Goal: Obtain resource: Download file/media

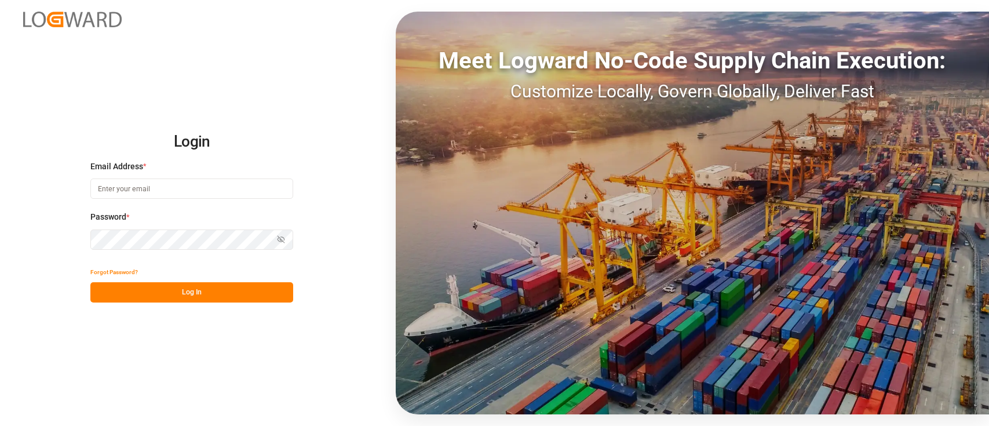
type input "[PERSON_NAME][EMAIL_ADDRESS][PERSON_NAME][DOMAIN_NAME]"
click at [220, 298] on button "Log In" at bounding box center [191, 292] width 203 height 20
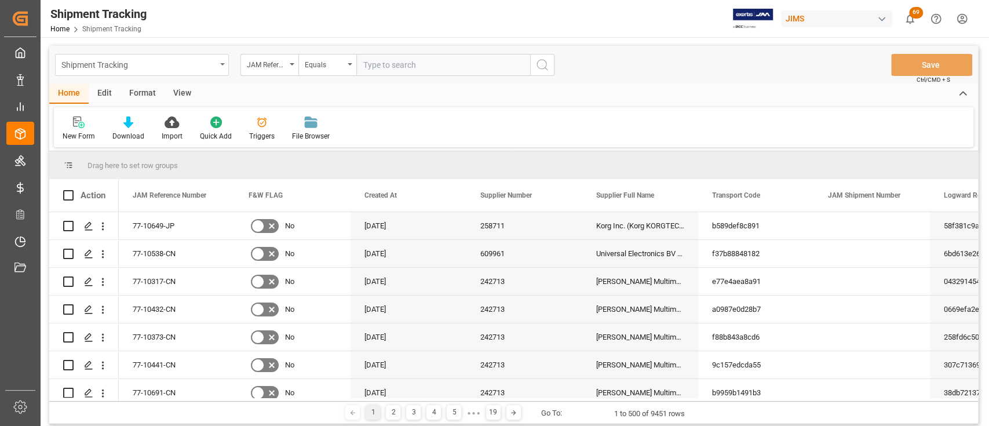
click at [225, 65] on div "Shipment Tracking" at bounding box center [142, 65] width 174 height 22
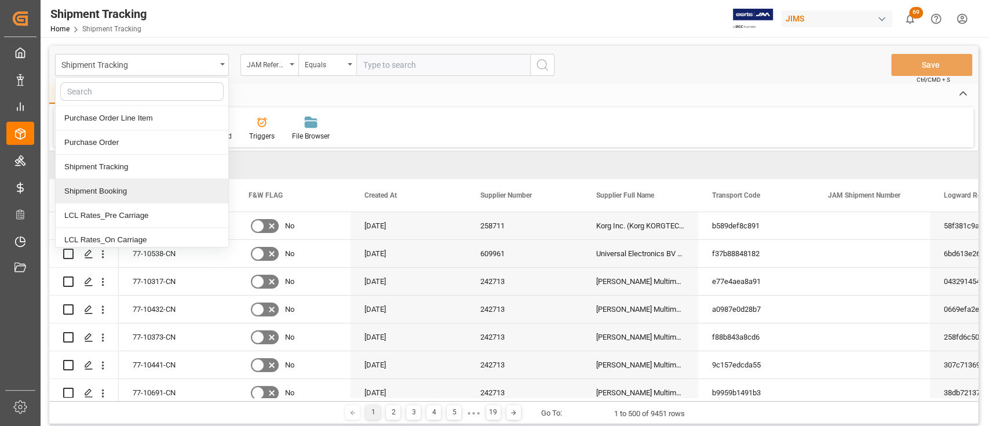
click at [134, 189] on div "Shipment Booking" at bounding box center [142, 191] width 173 height 24
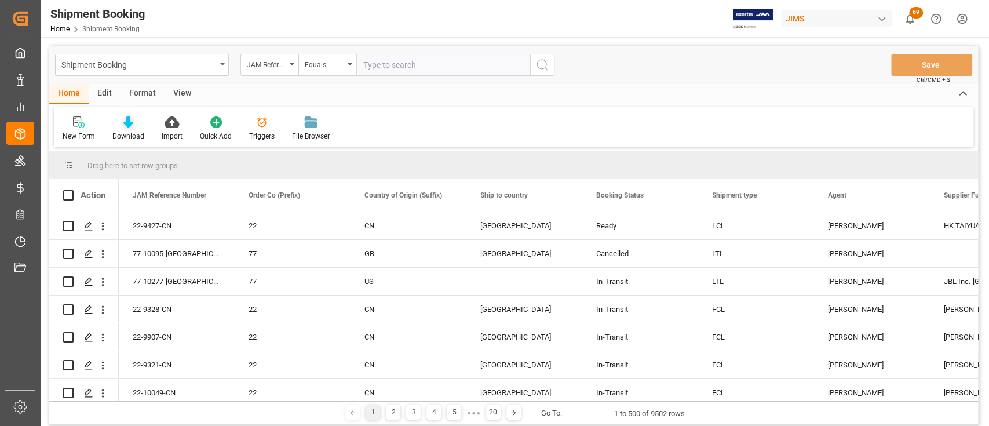
click at [130, 122] on icon at bounding box center [128, 122] width 10 height 12
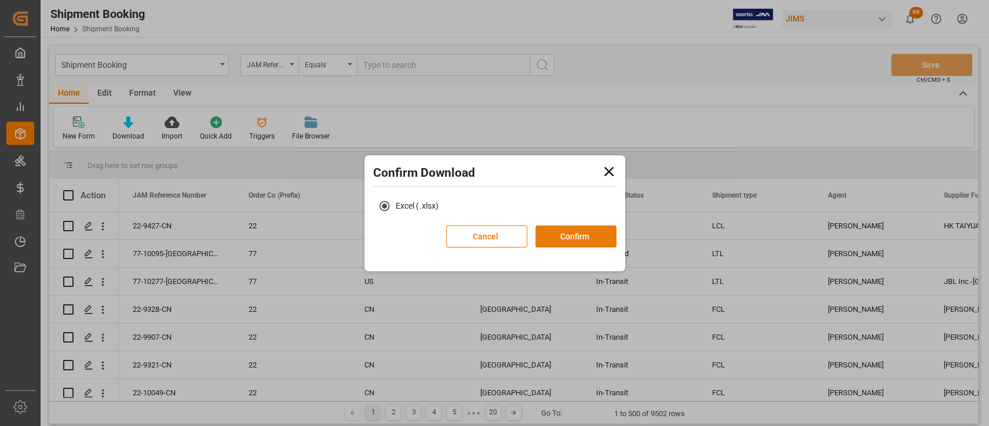
click at [571, 235] on button "Confirm" at bounding box center [575, 236] width 81 height 22
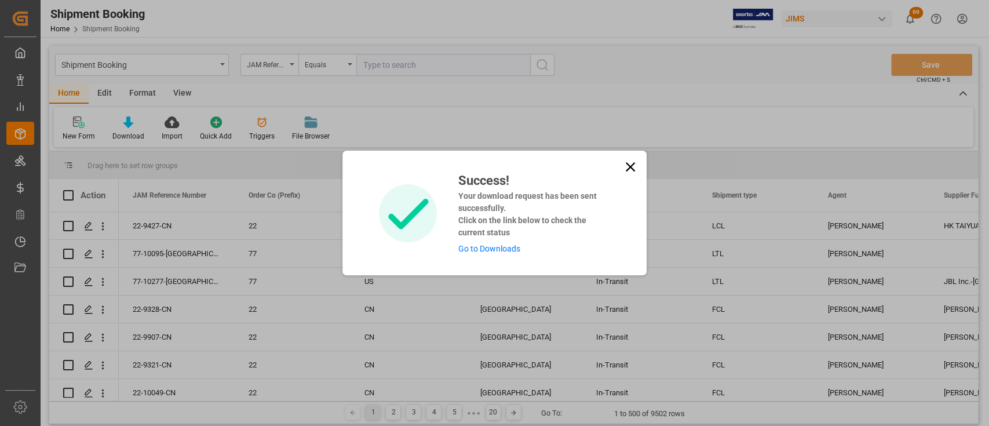
click at [491, 248] on link "Go to Downloads" at bounding box center [488, 248] width 62 height 9
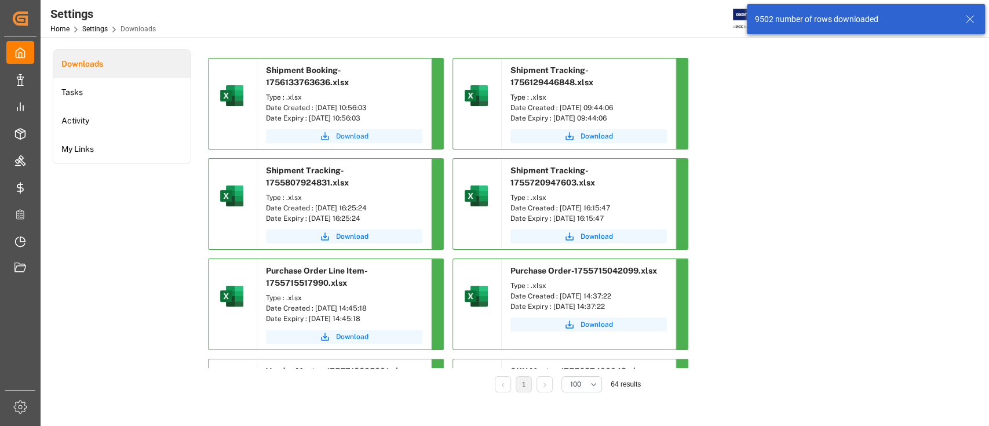
click at [345, 132] on span "Download" at bounding box center [352, 136] width 32 height 10
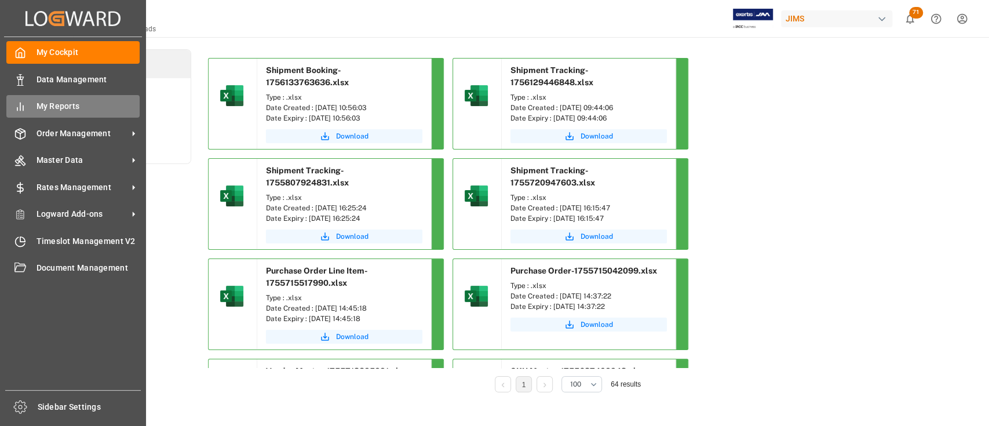
click at [71, 104] on span "My Reports" at bounding box center [88, 106] width 104 height 12
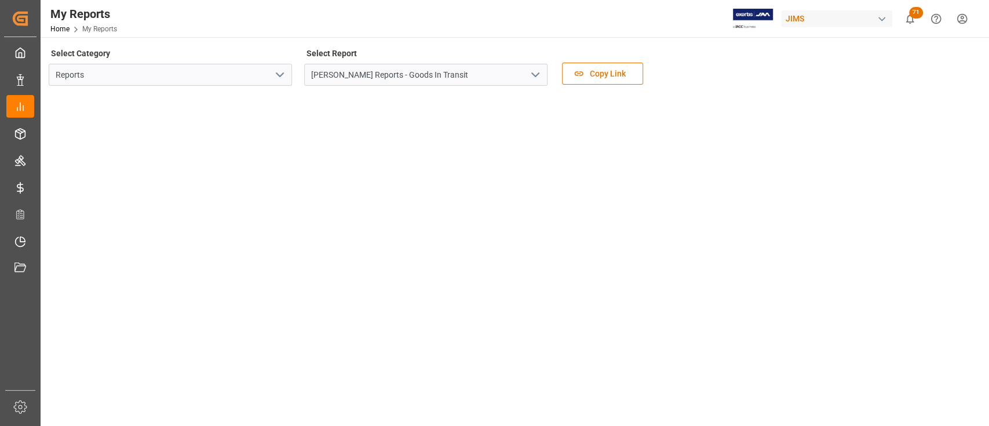
click at [535, 70] on icon "open menu" at bounding box center [535, 75] width 14 height 14
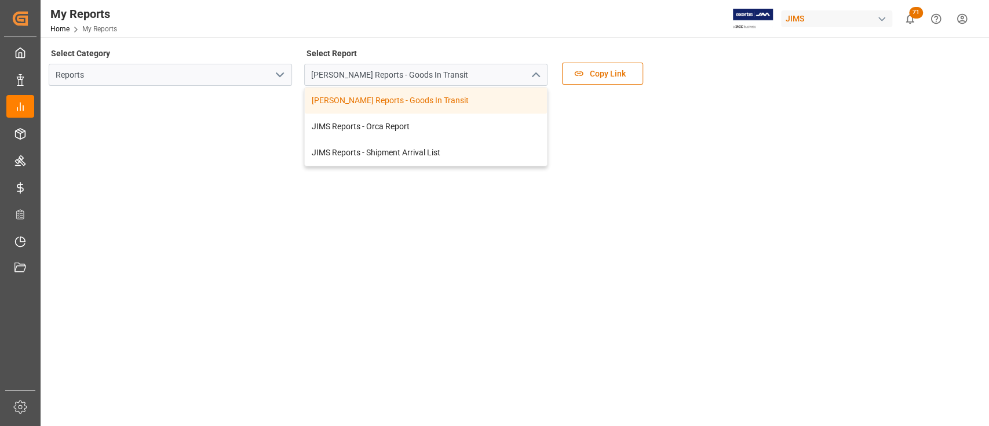
click at [295, 28] on div "My Reports Home My Reports JIMS 71 Notifications Only show unread All Watching …" at bounding box center [510, 18] width 956 height 37
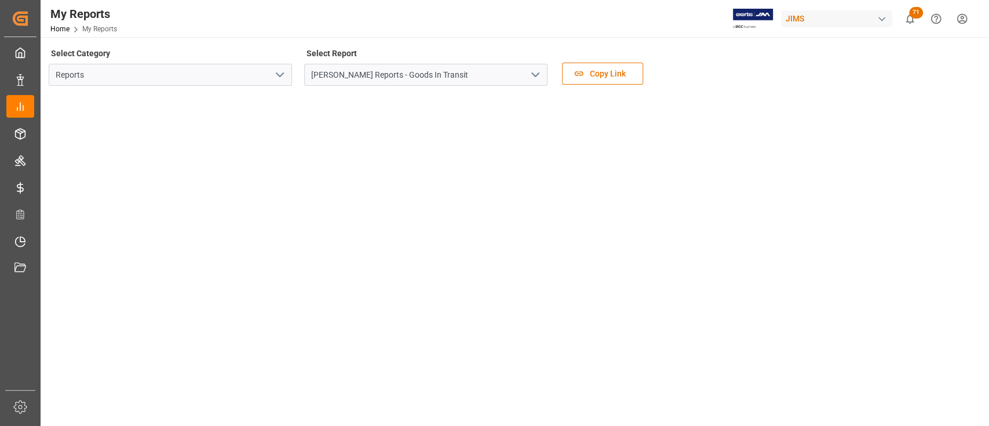
click at [274, 75] on icon "open menu" at bounding box center [280, 75] width 14 height 14
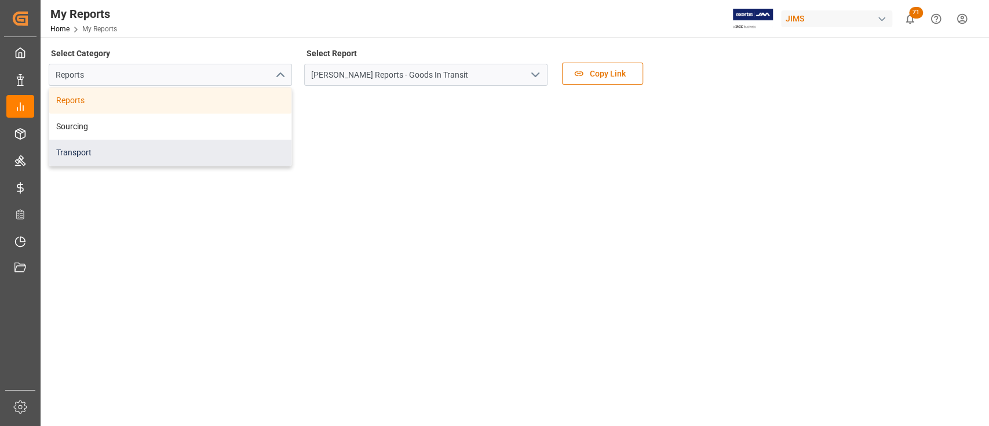
click at [106, 152] on div "Transport" at bounding box center [170, 153] width 242 height 26
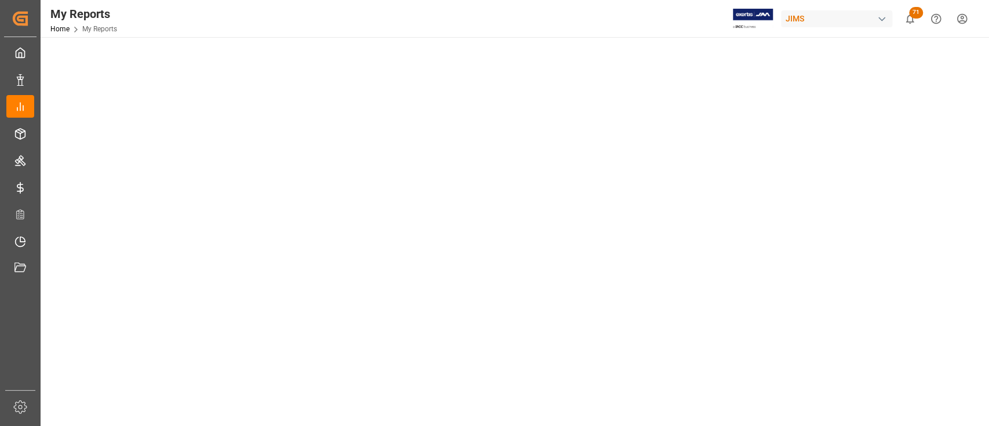
scroll to position [309, 0]
